Goal: Task Accomplishment & Management: Complete application form

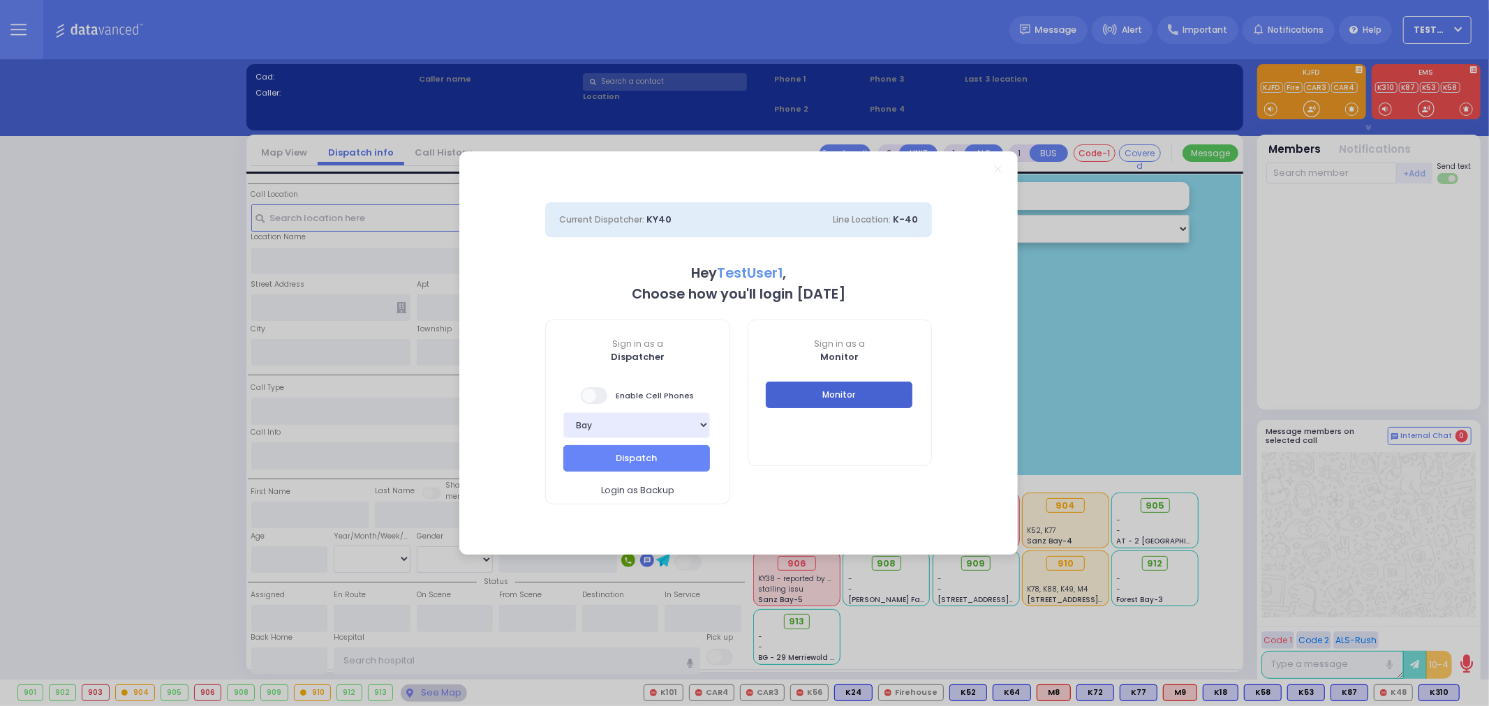
click at [861, 396] on button "Monitor" at bounding box center [839, 395] width 147 height 27
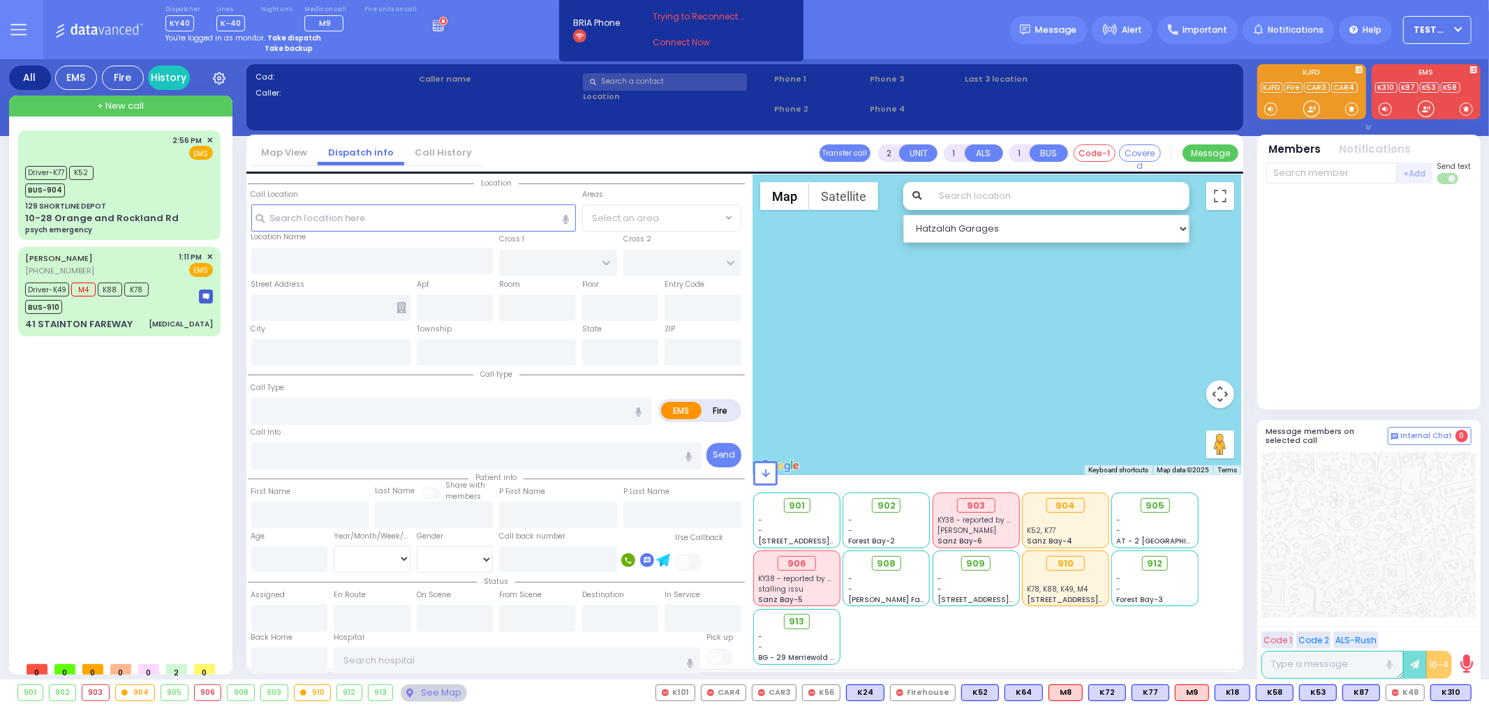
click at [1366, 128] on icon "button" at bounding box center [1369, 128] width 6 height 6
click at [1366, 128] on icon "button" at bounding box center [1367, 128] width 6 height 6
click at [126, 310] on div "BUS-910" at bounding box center [87, 305] width 124 height 17
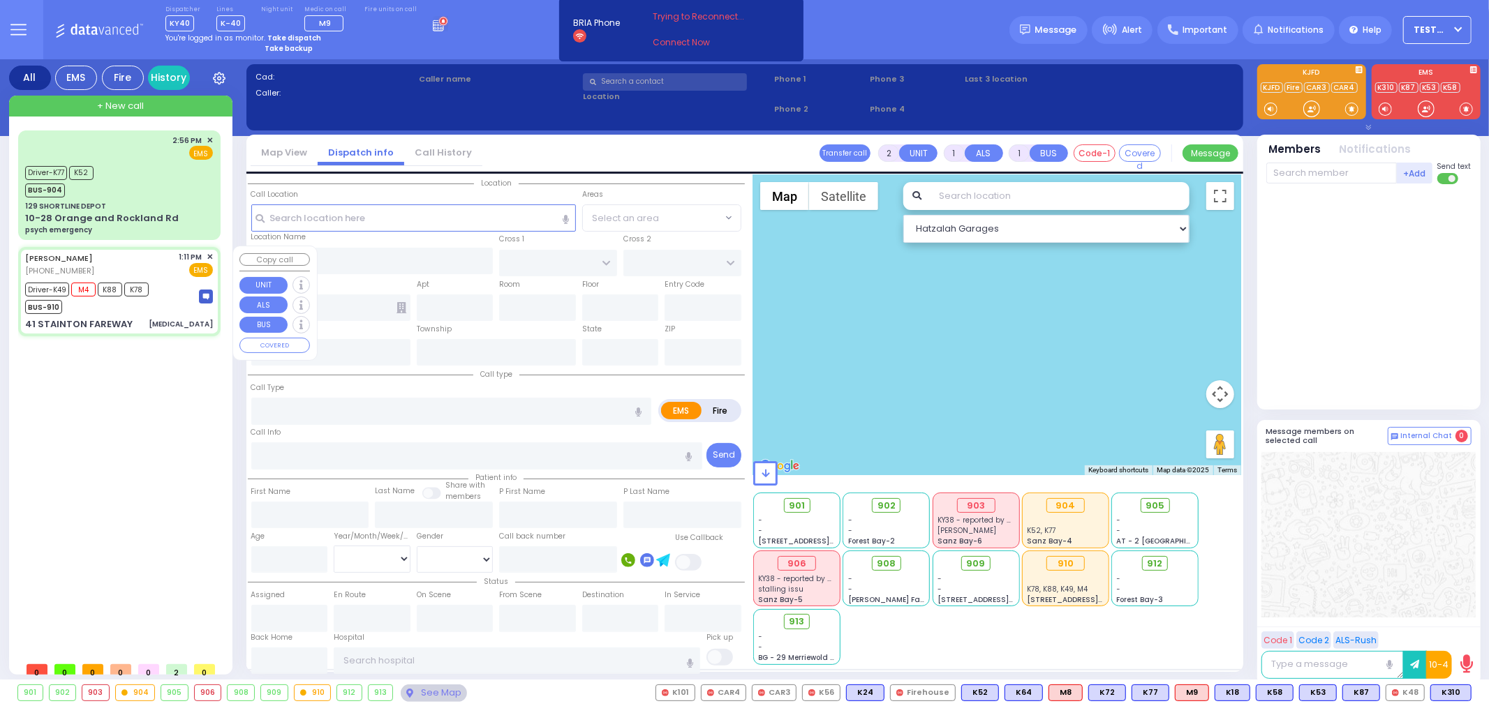
type input "6"
select select
type input "[MEDICAL_DATA]"
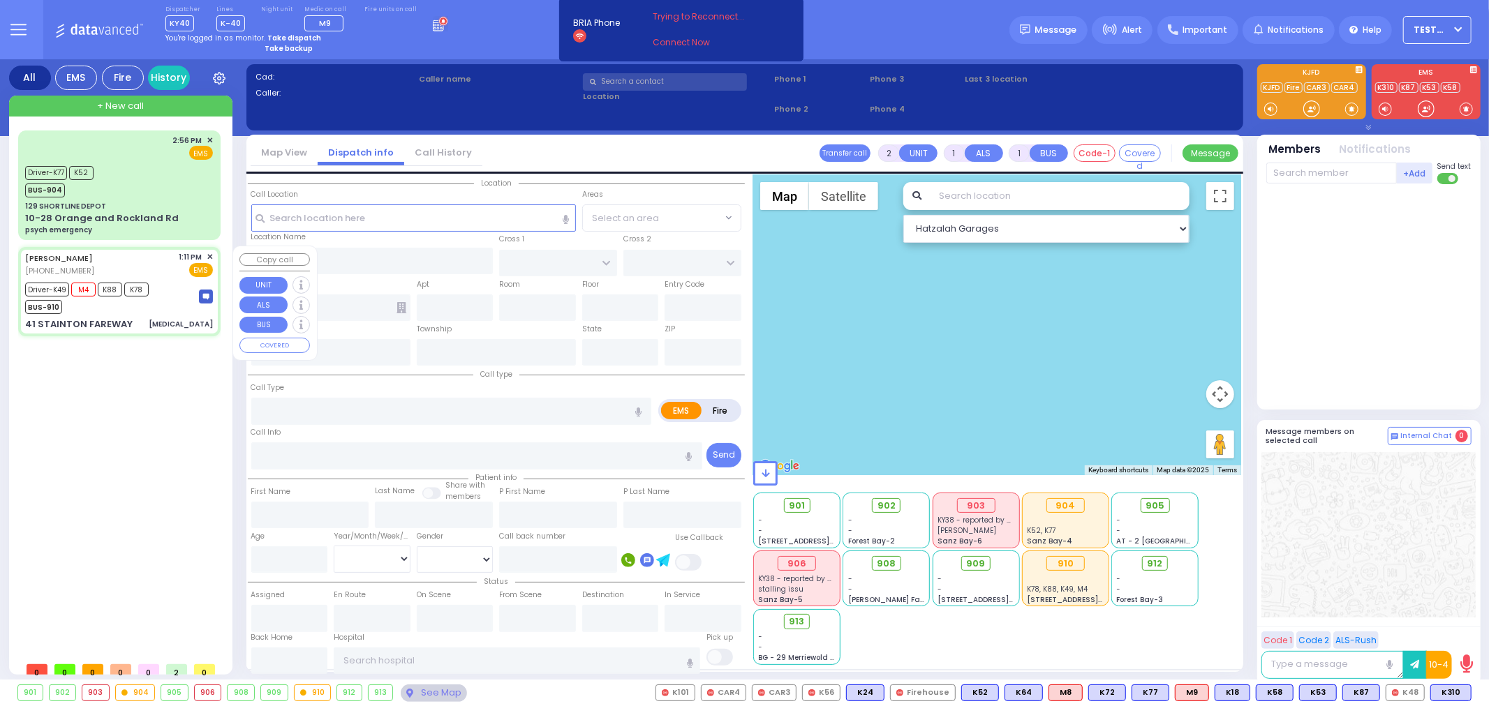
radio input "true"
type input "[PERSON_NAME]"
type input "Frankel"
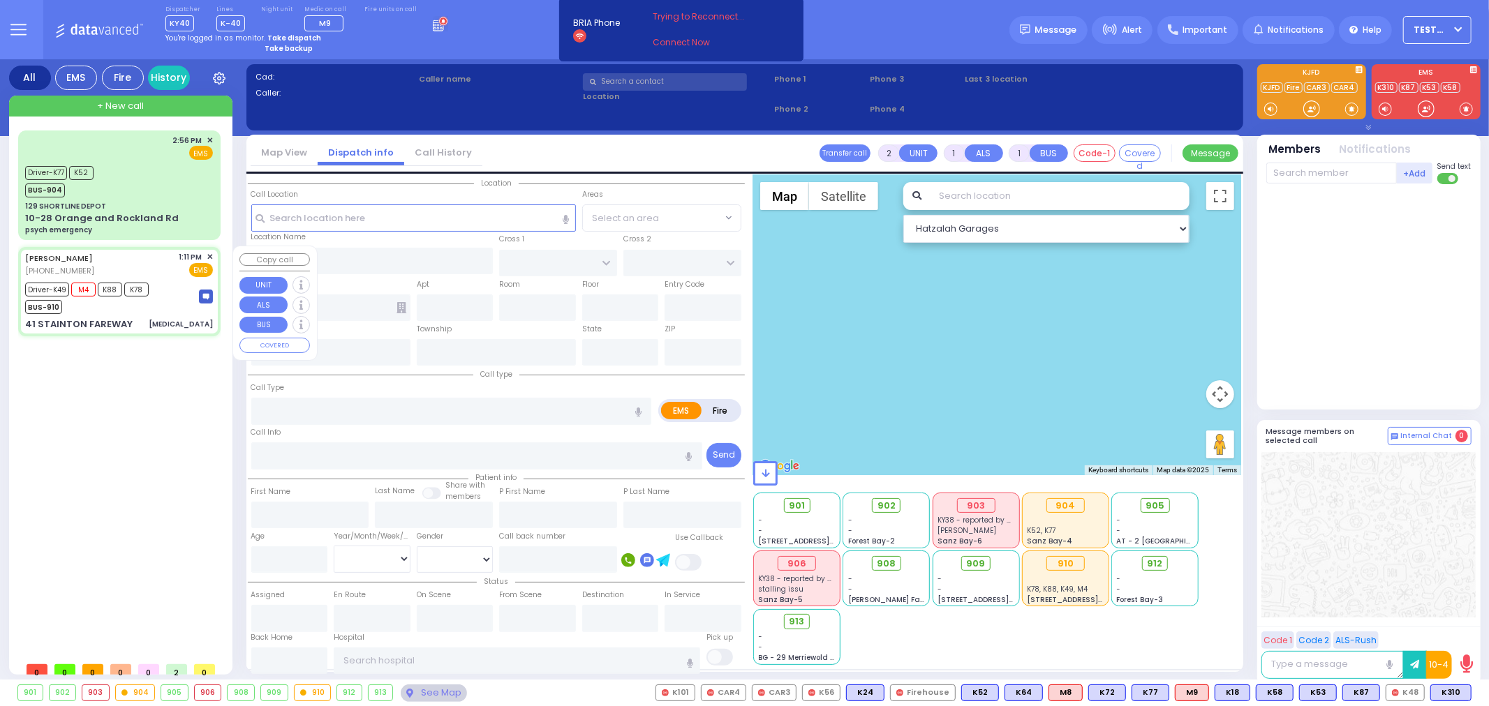
type input "68"
select select "Year"
select select "[DEMOGRAPHIC_DATA]"
type input "13:11"
type input "13:12"
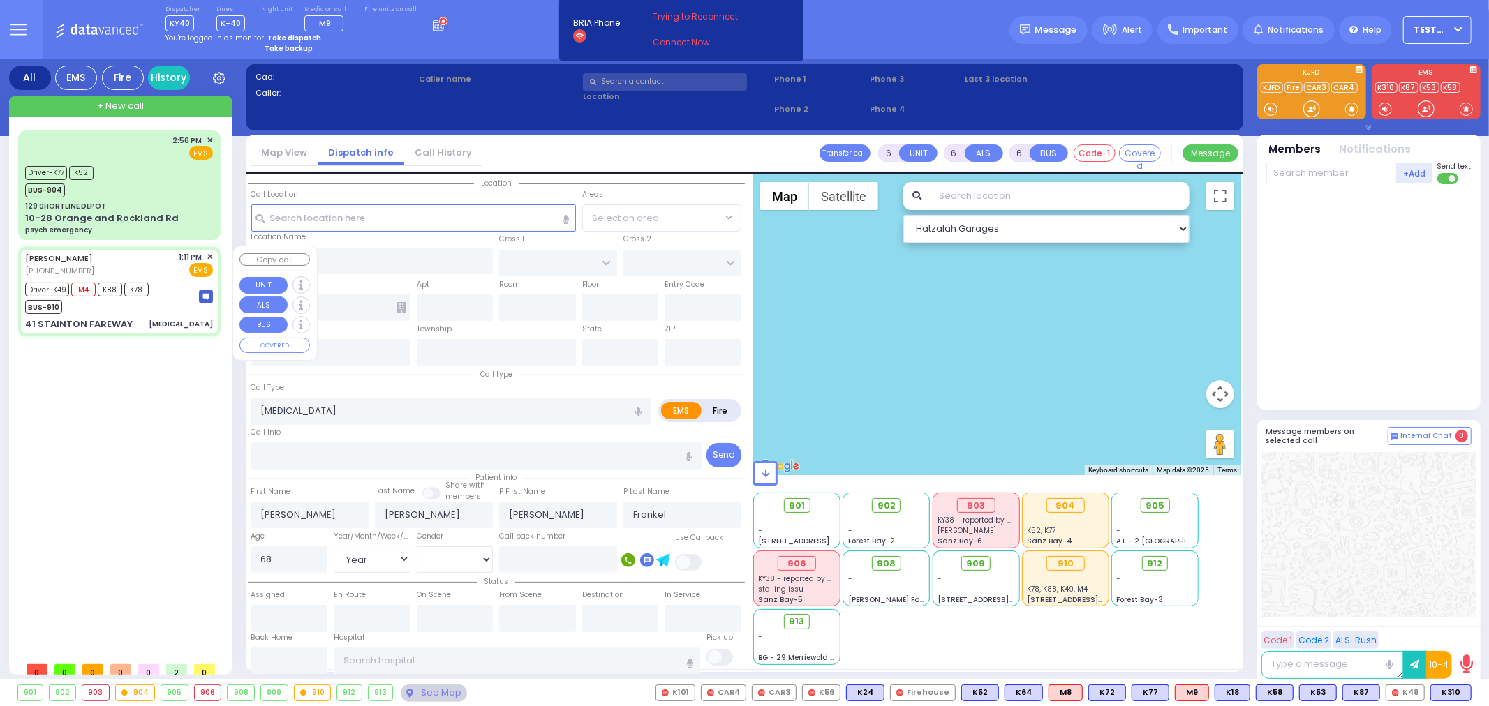
type input "13:13"
type input "13:48"
type input "15:03"
type input "15:37"
type input "[GEOGRAPHIC_DATA] ([GEOGRAPHIC_DATA])"
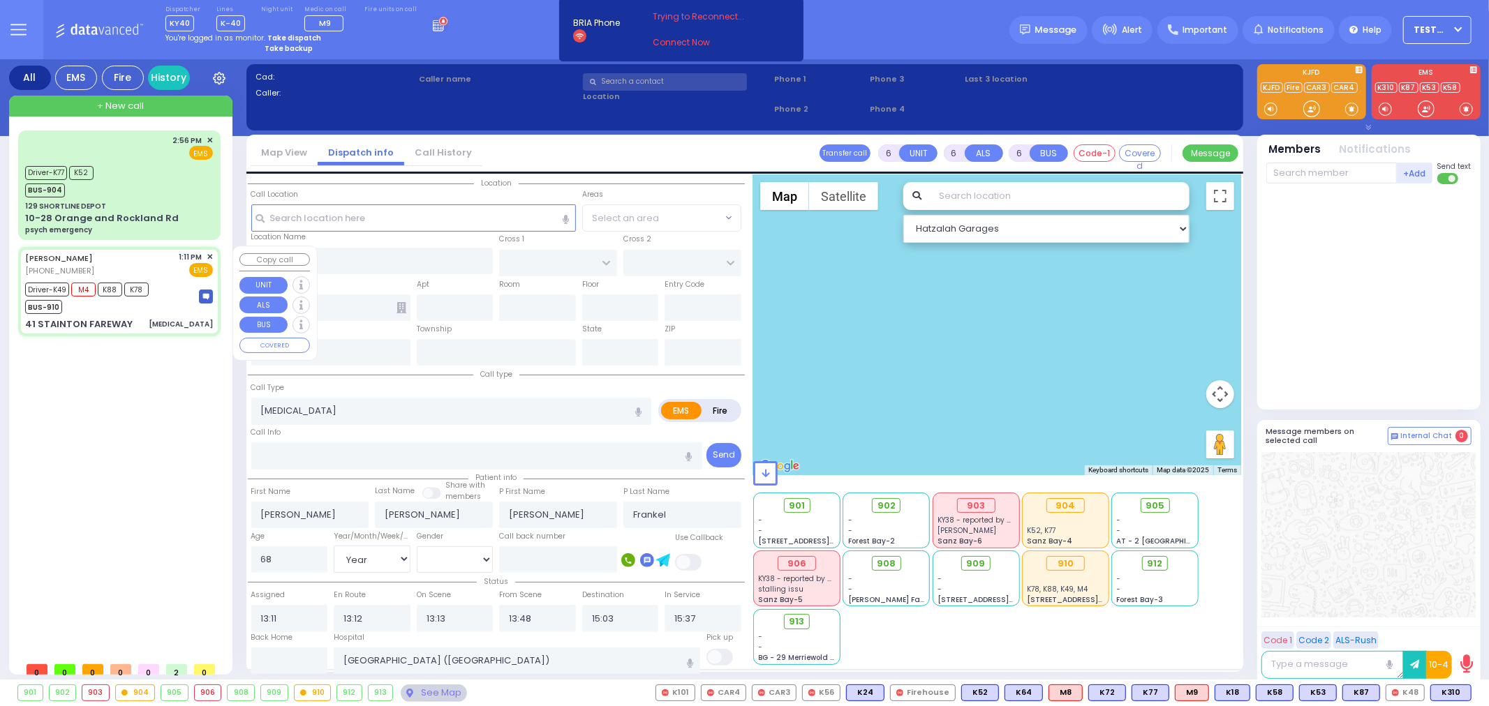
select select "Hatzalah Garages"
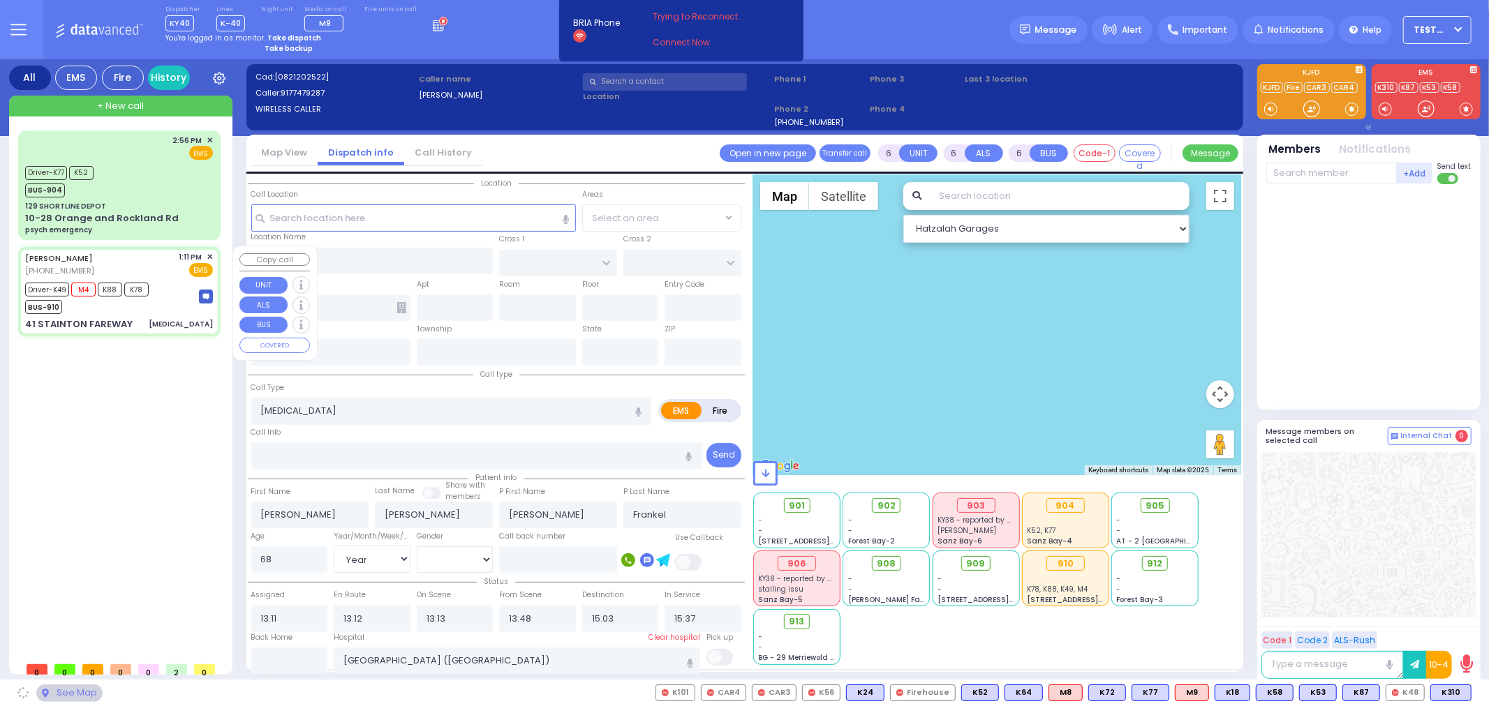
type input "[GEOGRAPHIC_DATA]"
type input "DUNDERBERG RD"
type input "41 STAINTON FAREWAY"
type input "Monroe"
type input "[US_STATE]"
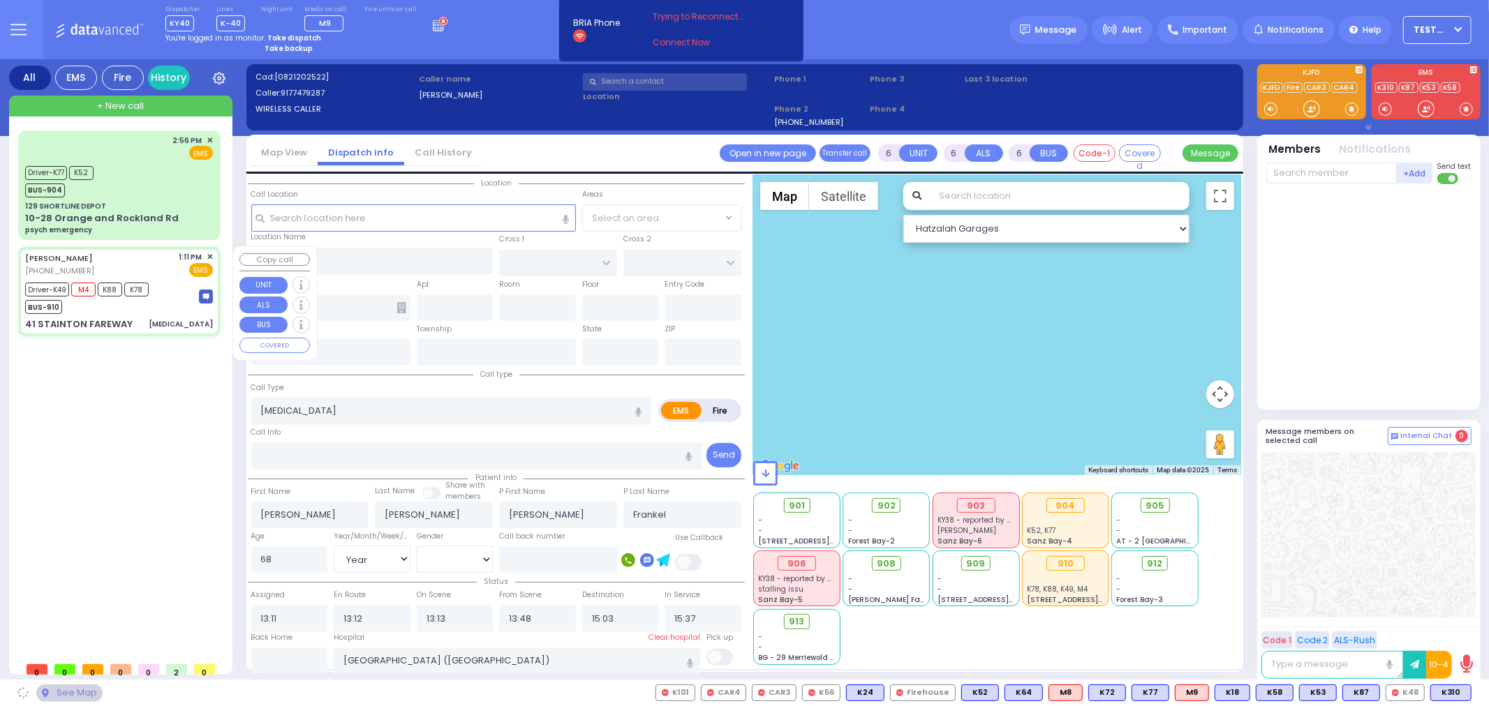
type input "10950"
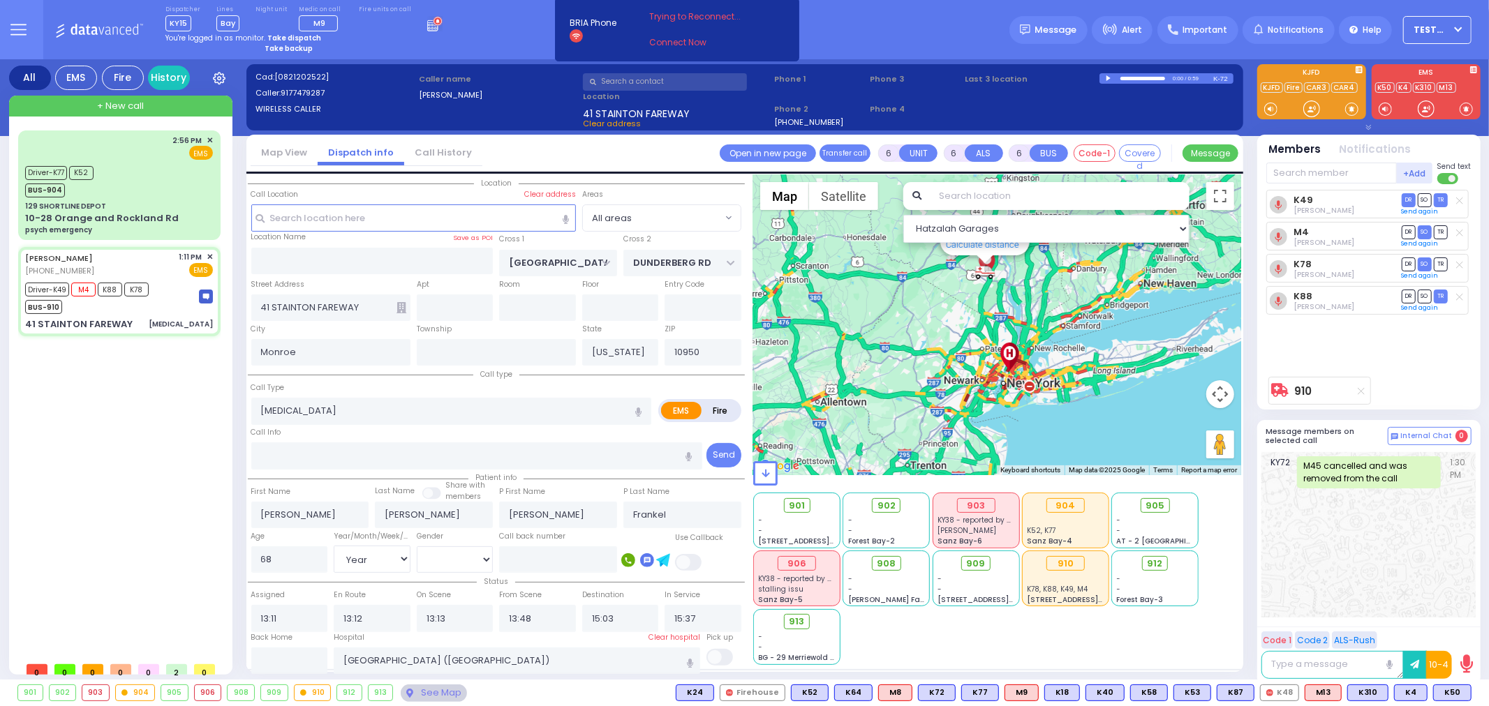
click at [57, 431] on div "2:56 PM ✕ Driver-K77" at bounding box center [122, 393] width 208 height 525
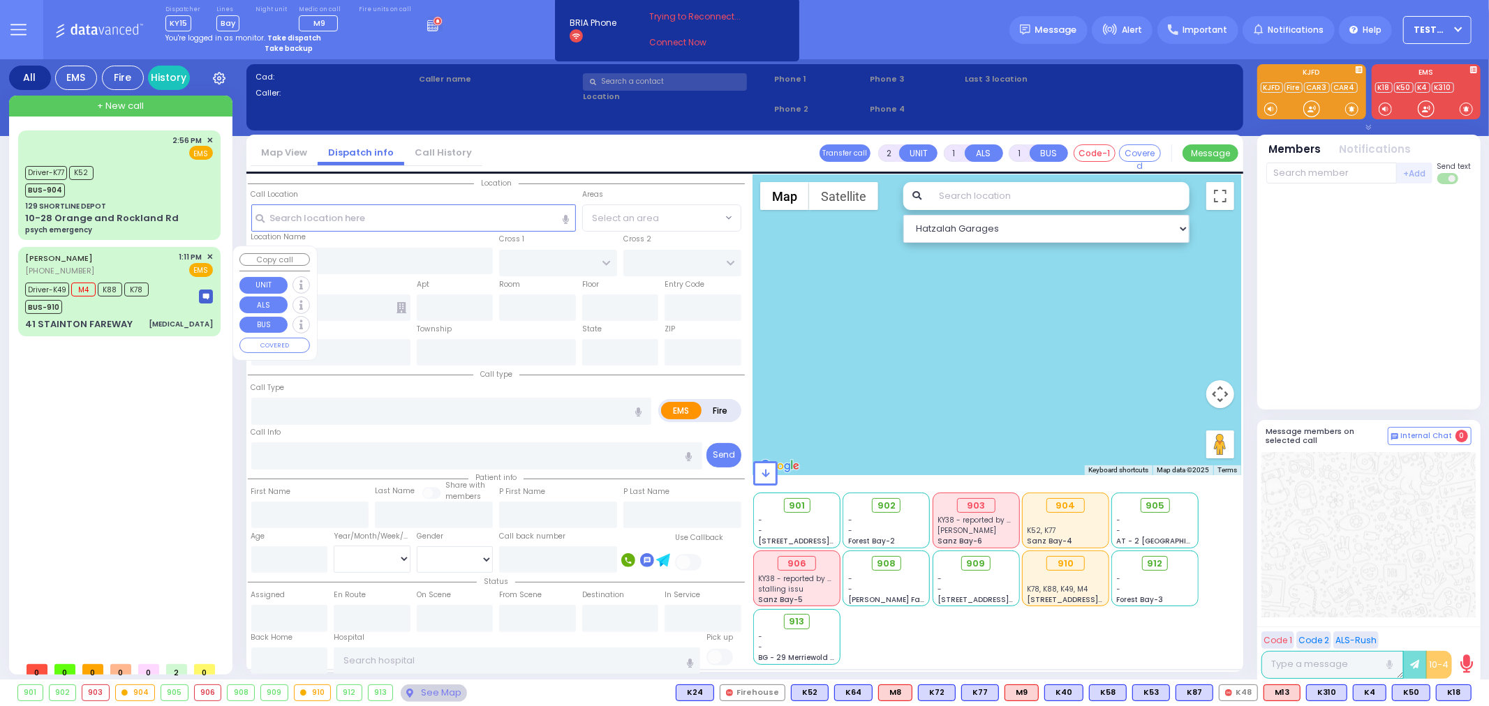
click at [152, 307] on div "Driver-K49 M4 K88 K78 BUS-910" at bounding box center [91, 296] width 133 height 35
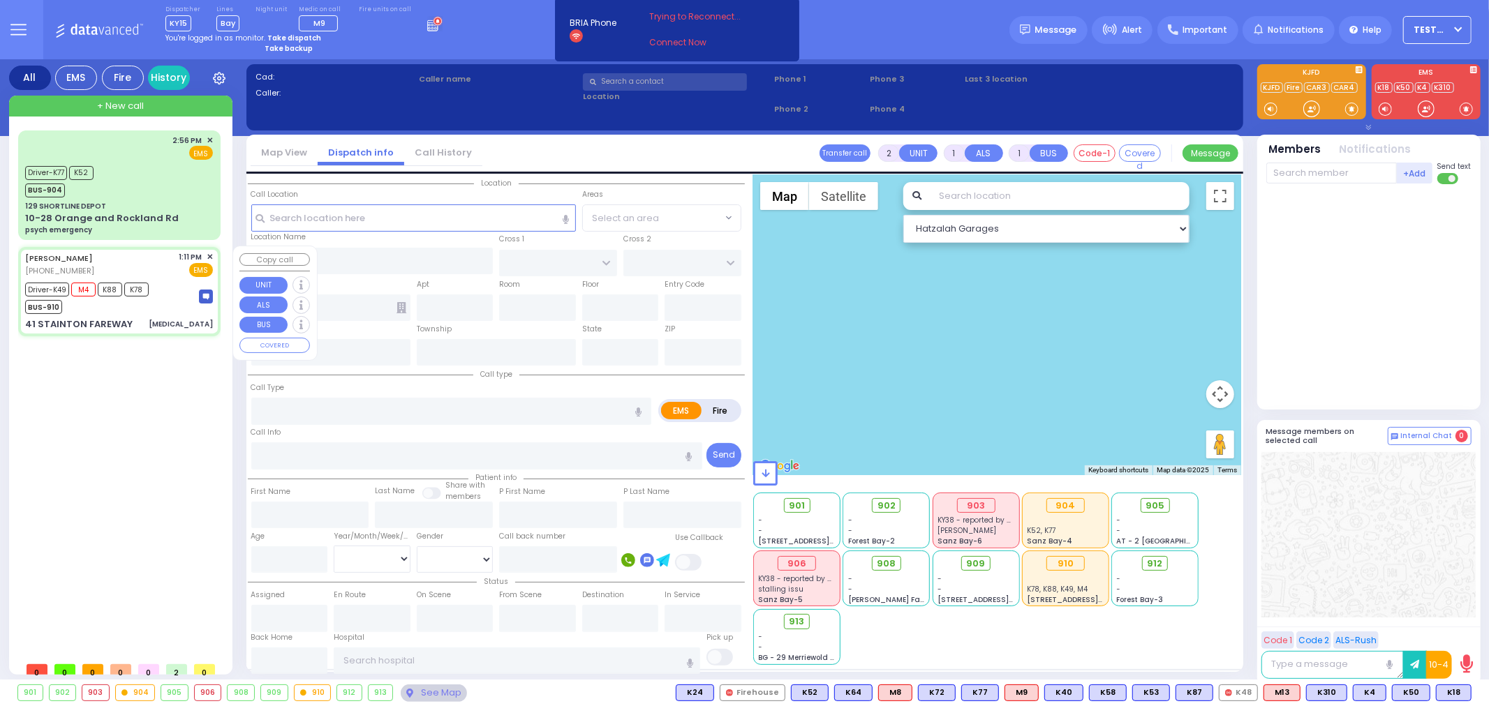
type input "6"
select select
type input "[MEDICAL_DATA]"
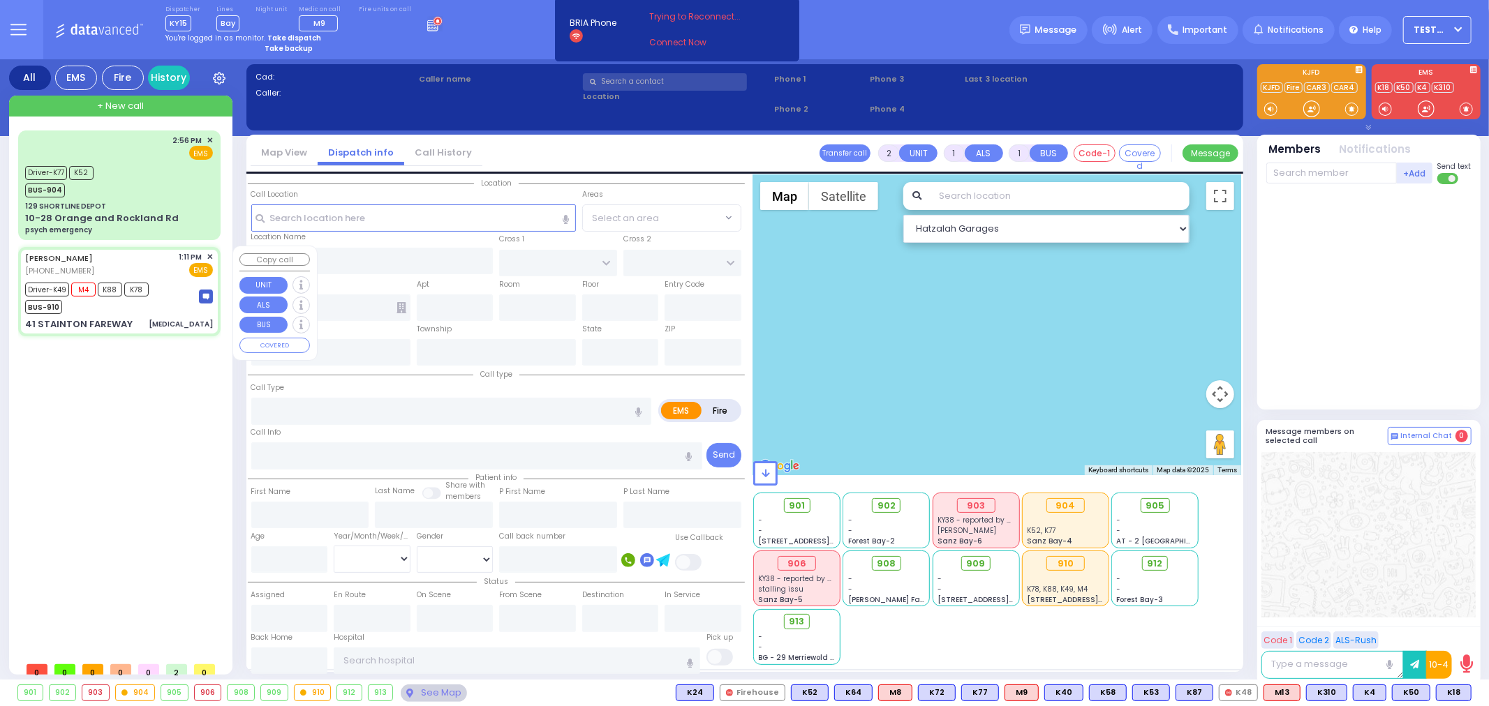
radio input "true"
type input "[PERSON_NAME]"
type input "Frankel"
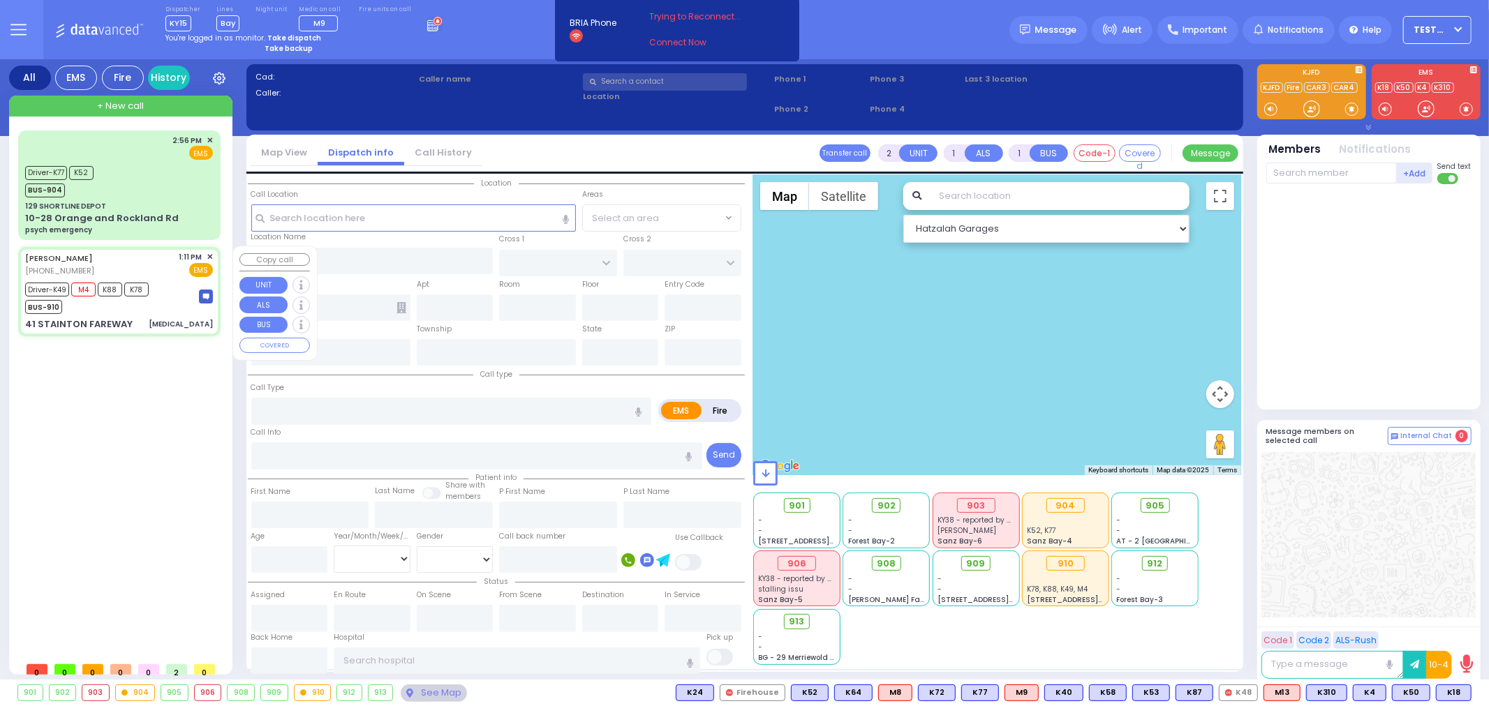
type input "68"
select select "Year"
select select "[DEMOGRAPHIC_DATA]"
type input "13:11"
type input "13:12"
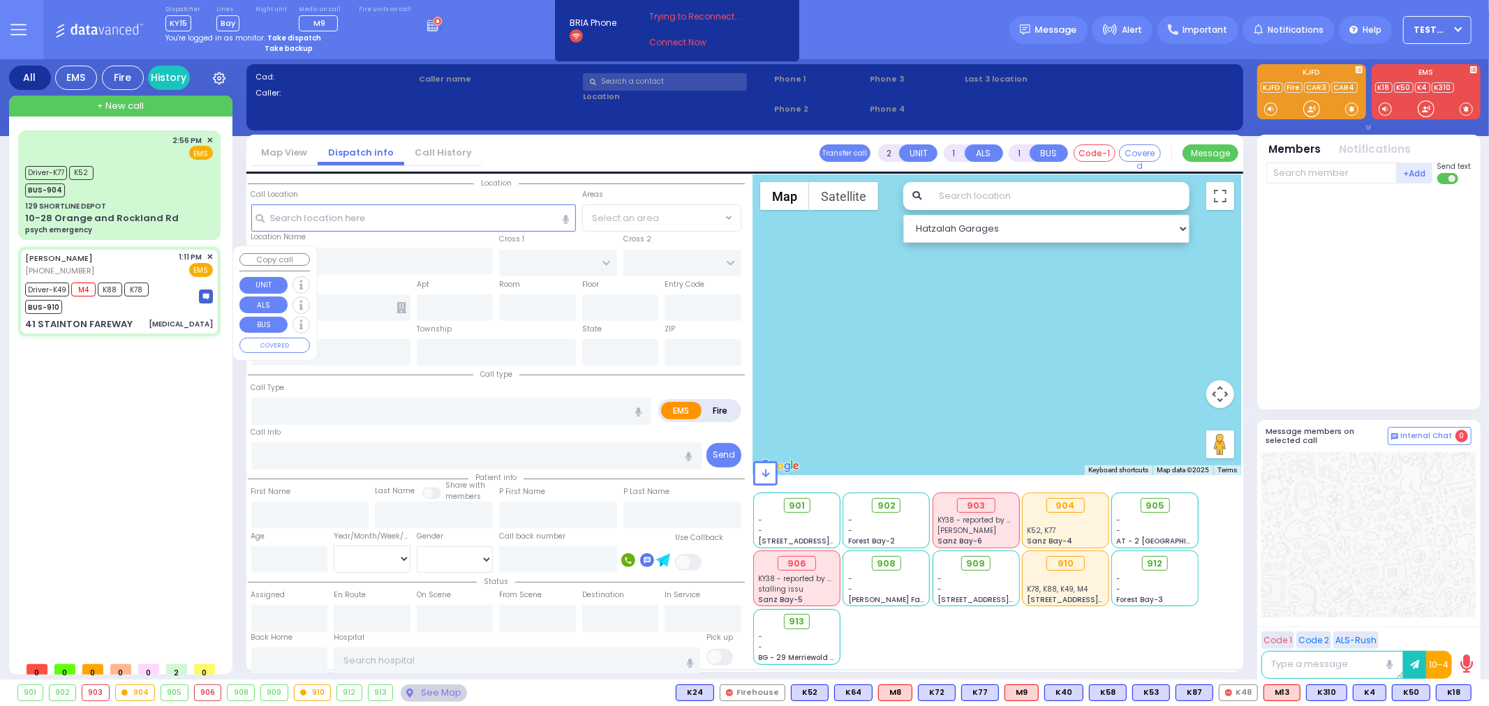
type input "13:13"
type input "13:48"
type input "15:03"
type input "15:37"
type input "[GEOGRAPHIC_DATA] ([GEOGRAPHIC_DATA])"
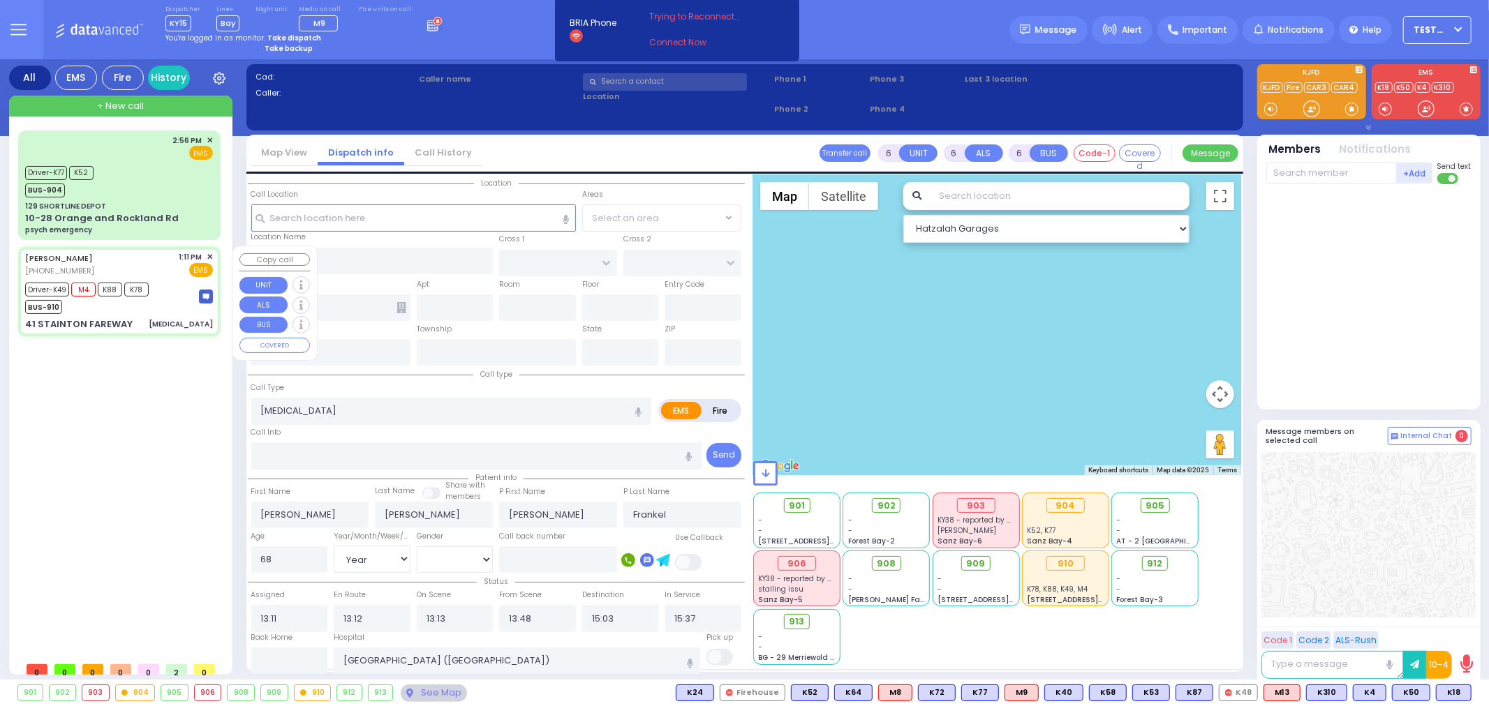
select select "Hatzalah Garages"
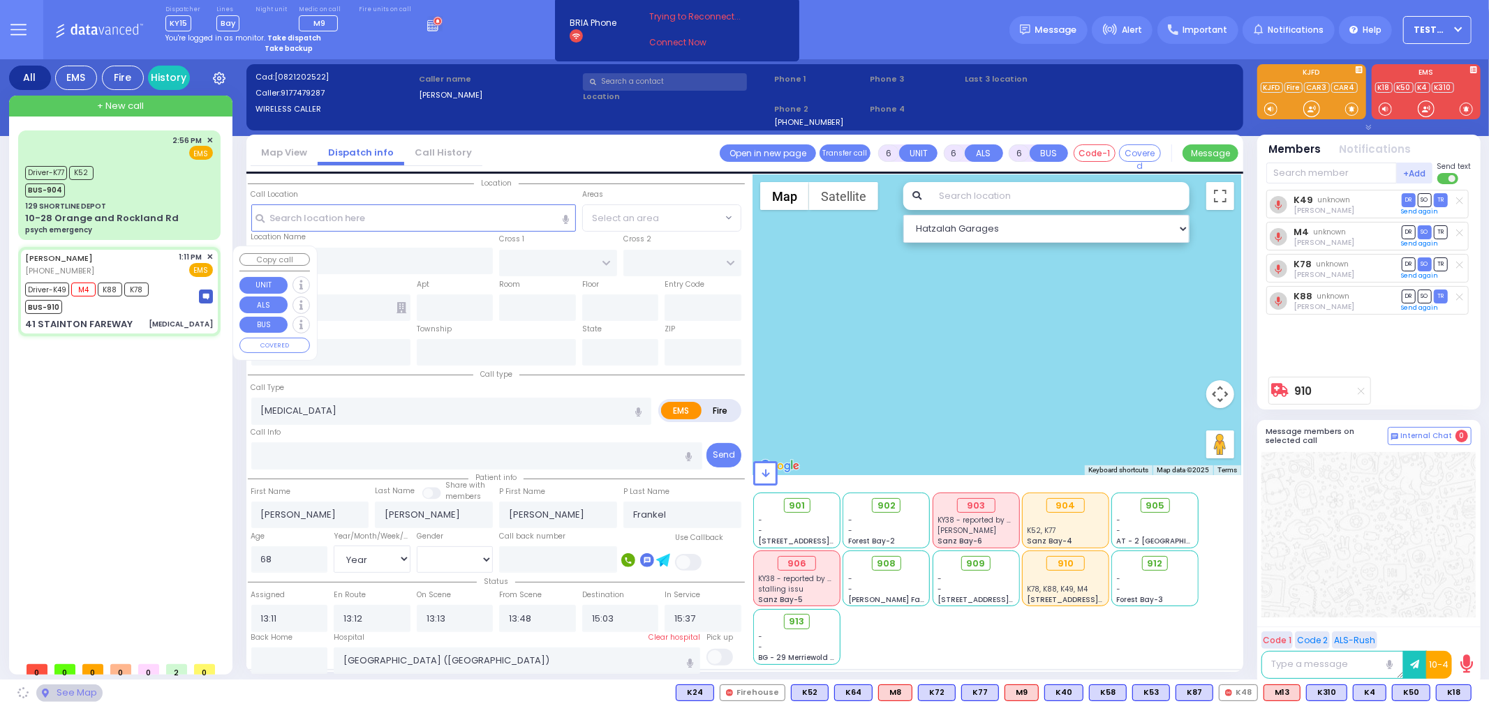
type input "[GEOGRAPHIC_DATA]"
type input "DUNDERBERG RD"
type input "41 STAINTON FAREWAY"
type input "Monroe"
type input "[US_STATE]"
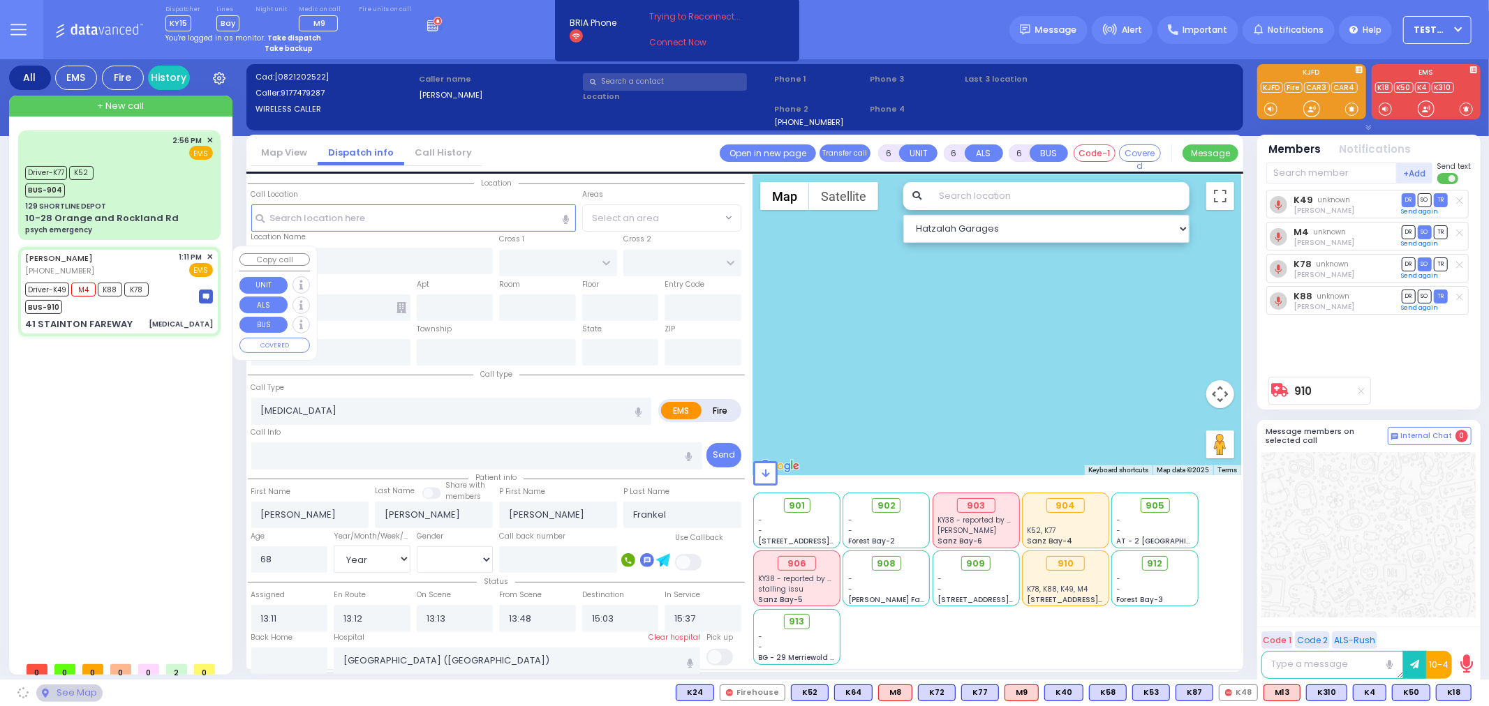
type input "10950"
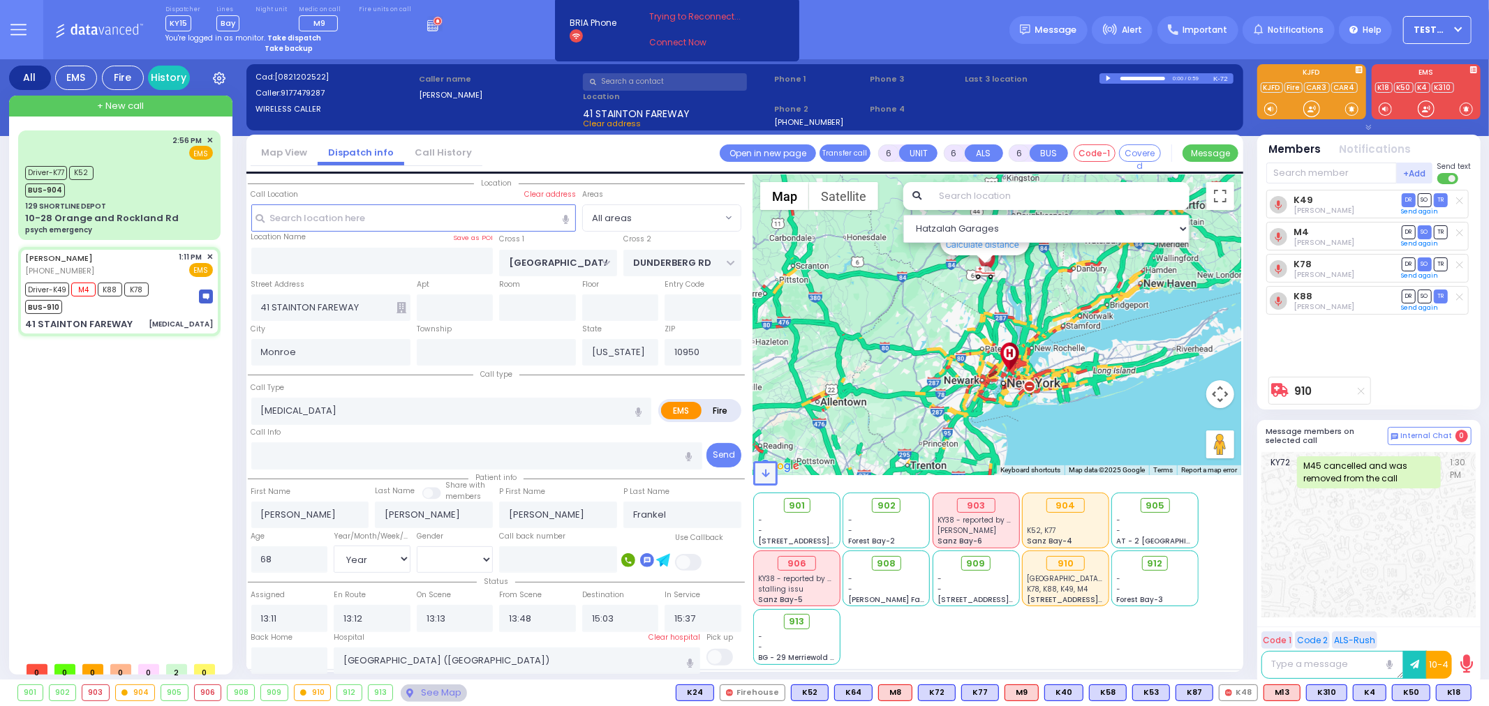
click at [768, 463] on span at bounding box center [765, 473] width 24 height 24
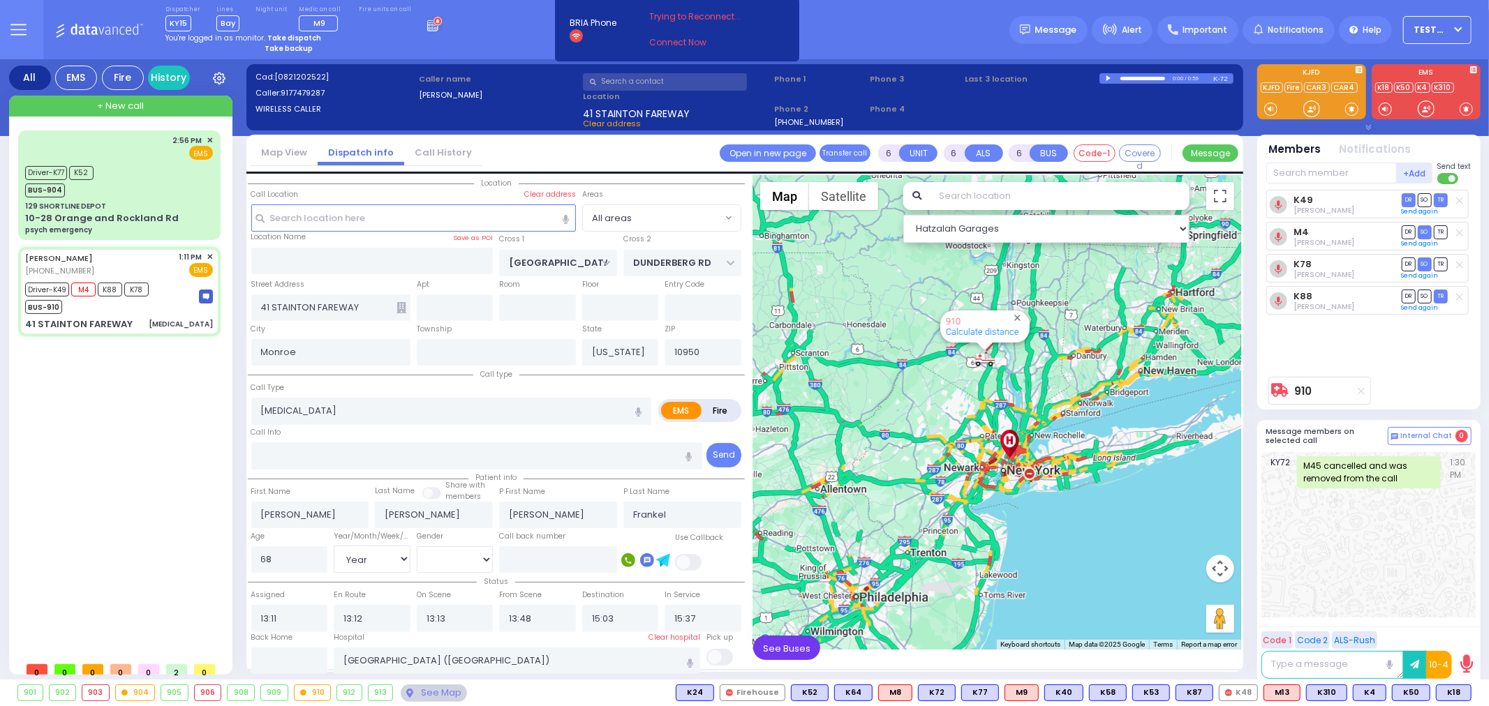
click at [782, 644] on span "See Buses" at bounding box center [786, 648] width 67 height 24
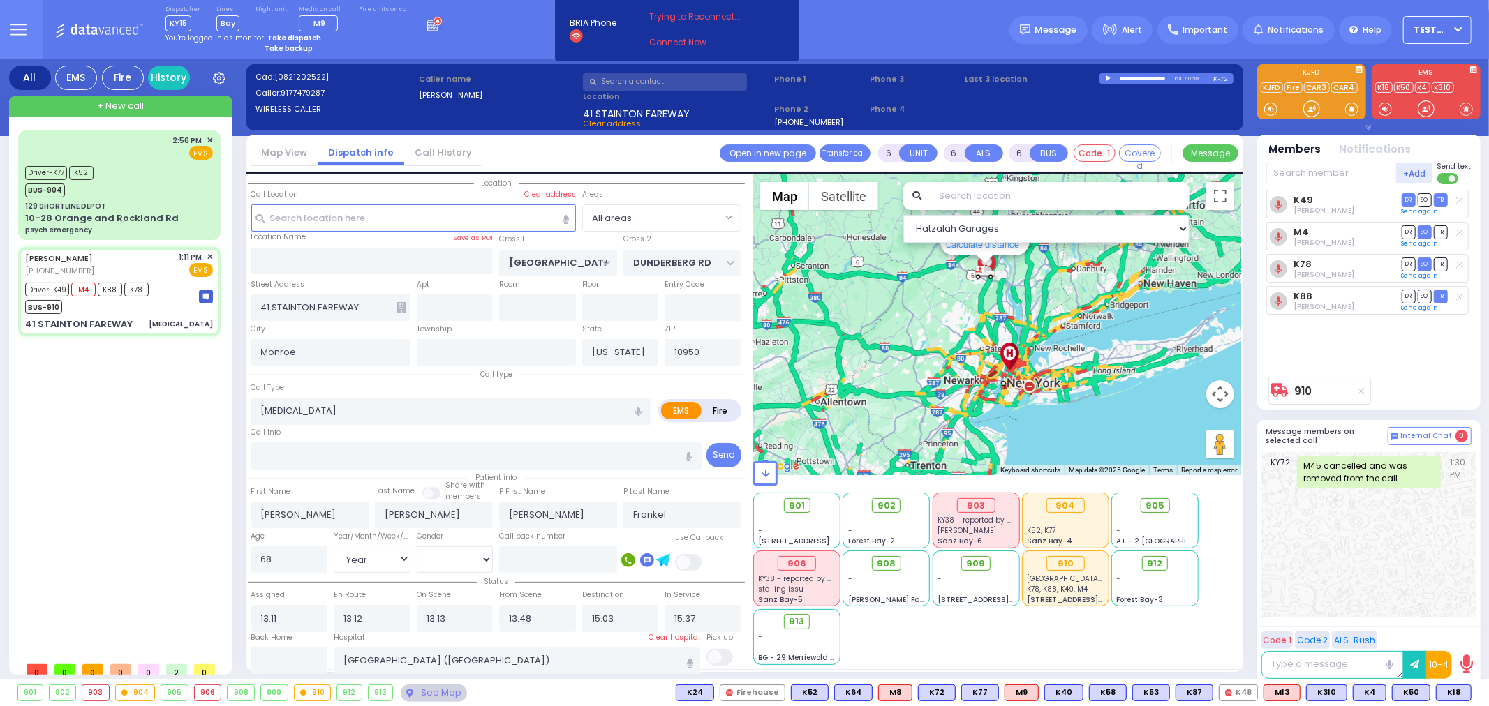
click at [105, 410] on div "2:56 PM ✕ Driver-K77" at bounding box center [122, 393] width 208 height 525
